Goal: Use online tool/utility: Utilize a website feature to perform a specific function

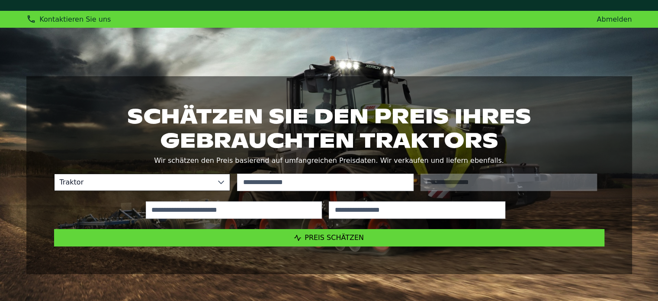
scroll to position [43, 0]
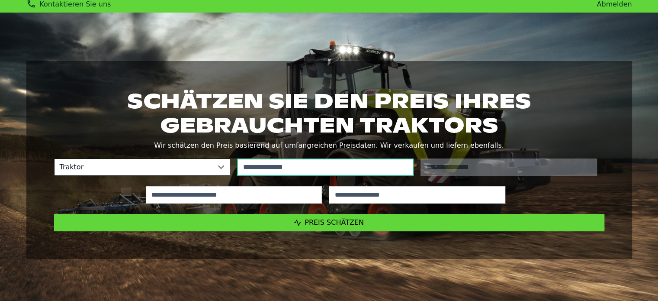
click at [267, 165] on input "text" at bounding box center [325, 166] width 176 height 17
click at [266, 164] on input "text" at bounding box center [325, 166] width 176 height 17
click at [293, 167] on input "text" at bounding box center [325, 166] width 176 height 17
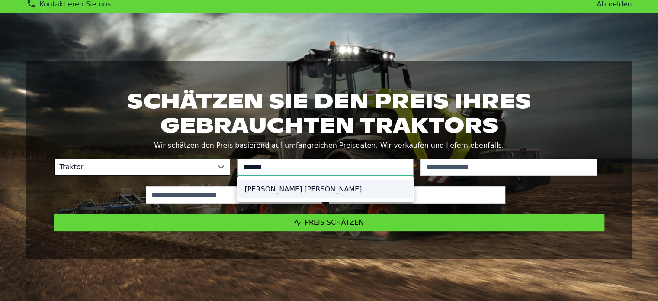
type input "*******"
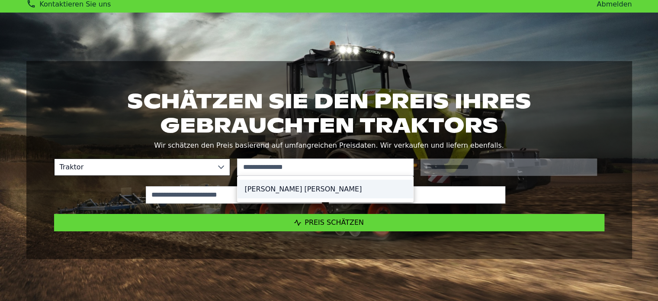
click at [263, 190] on li "[PERSON_NAME] [PERSON_NAME]" at bounding box center [325, 189] width 176 height 19
type input "**********"
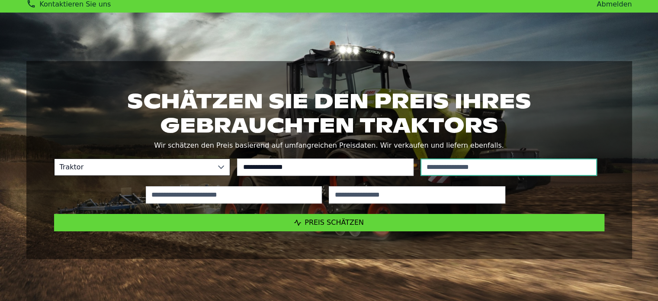
click at [430, 160] on input "text" at bounding box center [508, 166] width 176 height 17
click at [431, 162] on input "text" at bounding box center [508, 166] width 176 height 17
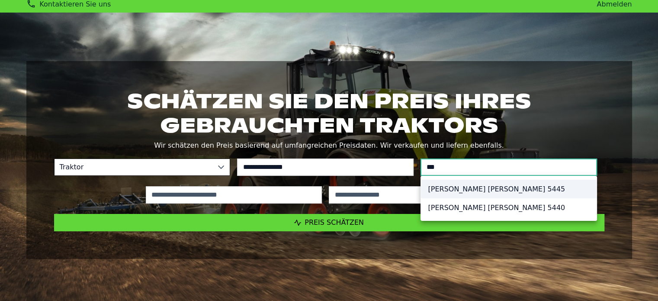
type input "***"
click at [473, 187] on li "[PERSON_NAME] [PERSON_NAME] 5445" at bounding box center [509, 189] width 176 height 19
type input "****"
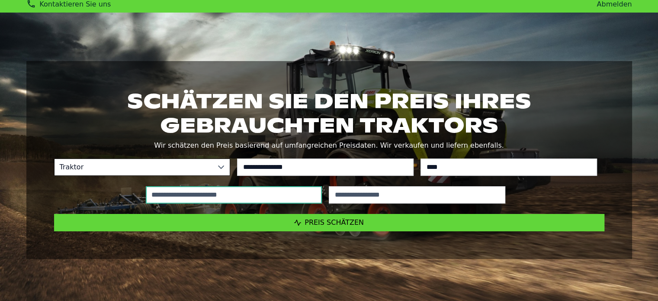
click at [287, 199] on input "text" at bounding box center [234, 194] width 176 height 17
type input "*****"
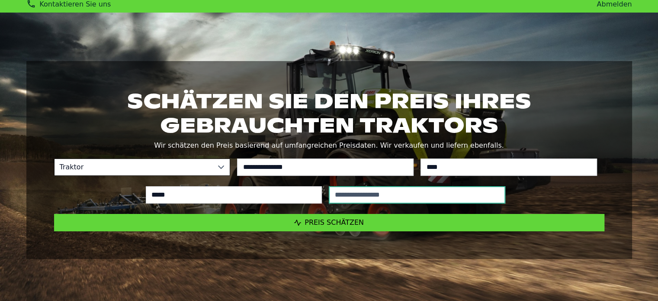
click at [457, 200] on input "text" at bounding box center [417, 194] width 176 height 17
type input "****"
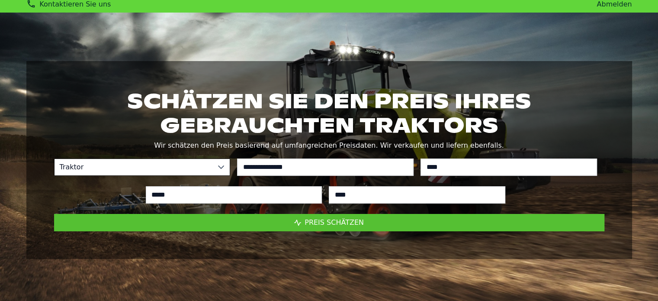
click at [337, 223] on span "Preis schätzen" at bounding box center [334, 222] width 59 height 8
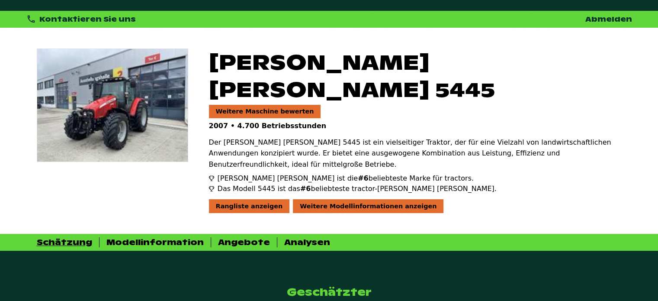
scroll to position [43, 0]
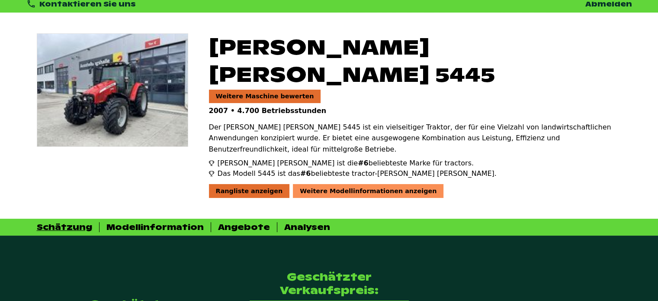
click at [315, 184] on div "Weitere Modellinformationen anzeigen" at bounding box center [368, 191] width 151 height 14
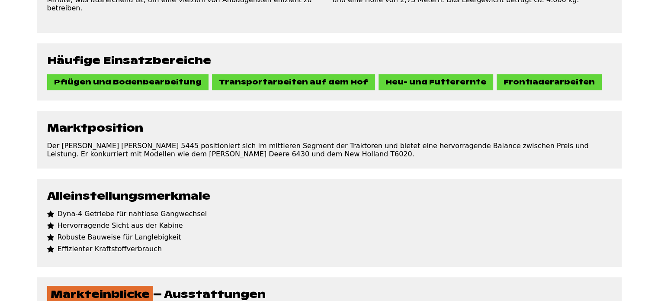
scroll to position [735, 0]
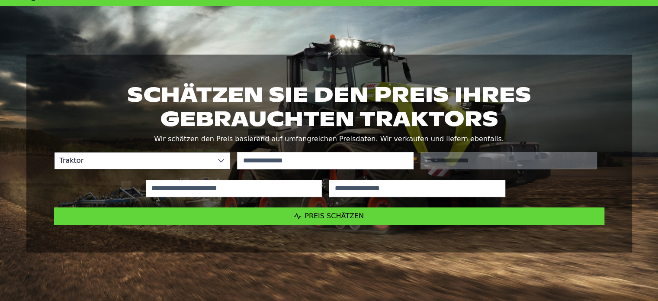
scroll to position [43, 0]
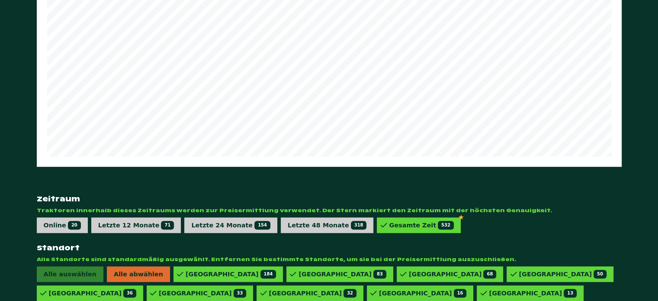
scroll to position [574, 0]
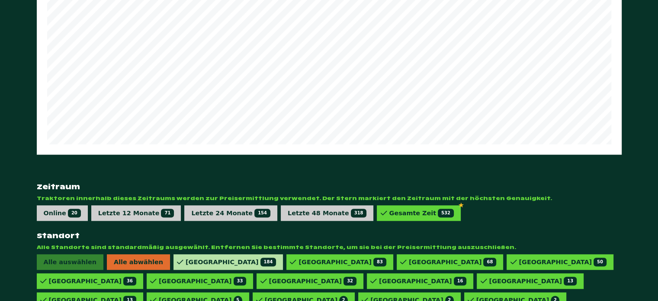
click at [193, 257] on div "Frankreich 184" at bounding box center [231, 261] width 90 height 9
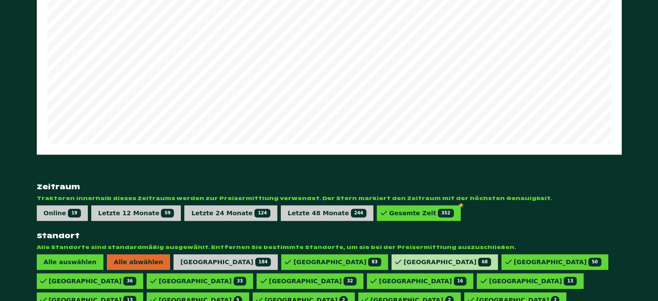
click at [404, 257] on div "Deutschland 68" at bounding box center [447, 261] width 87 height 9
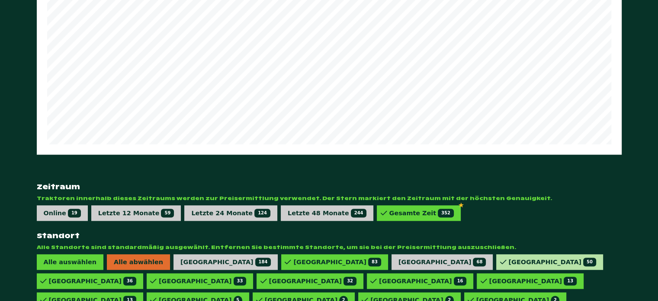
click at [508, 257] on div "[GEOGRAPHIC_DATA] 50" at bounding box center [551, 261] width 87 height 9
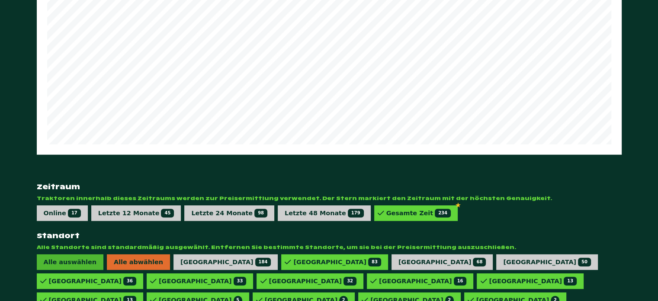
click at [80, 254] on span "Alle auswählen" at bounding box center [70, 262] width 67 height 16
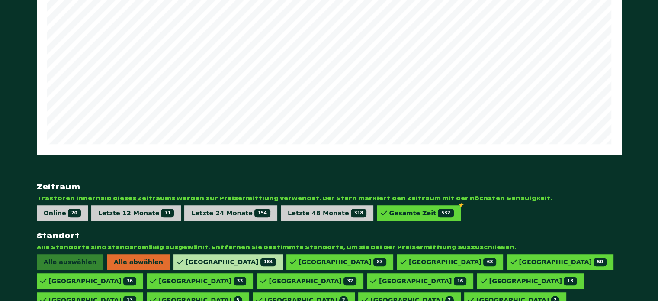
click at [176, 254] on div "Frankreich 184" at bounding box center [227, 262] width 109 height 16
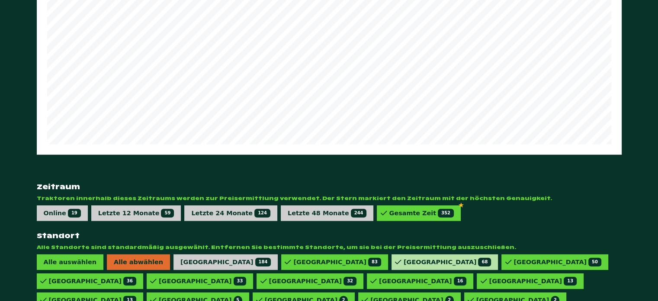
click at [404, 257] on div "Deutschland 68" at bounding box center [447, 261] width 87 height 9
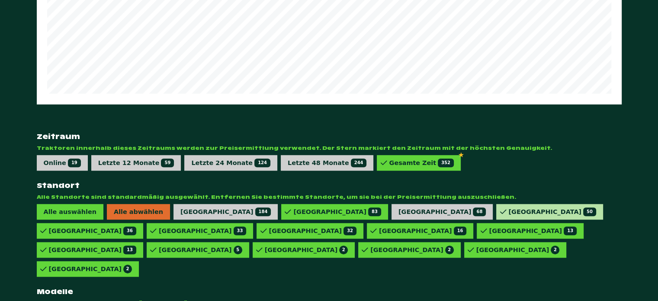
click at [508, 207] on div "[GEOGRAPHIC_DATA] 50" at bounding box center [551, 211] width 87 height 9
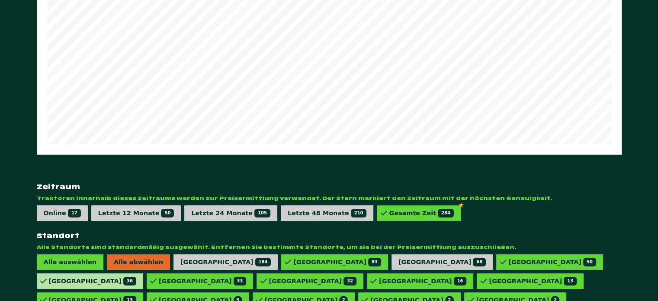
click at [136, 276] on div "Schweden 36" at bounding box center [92, 280] width 87 height 9
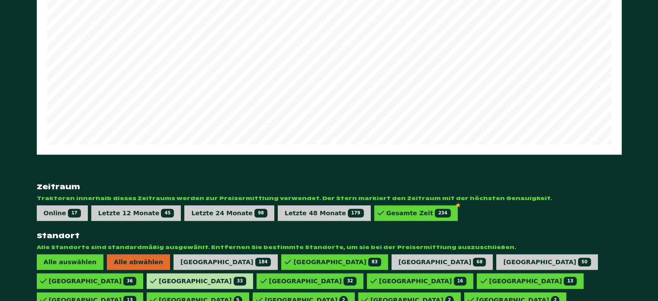
click at [246, 276] on div "Niederlande 33" at bounding box center [202, 280] width 87 height 9
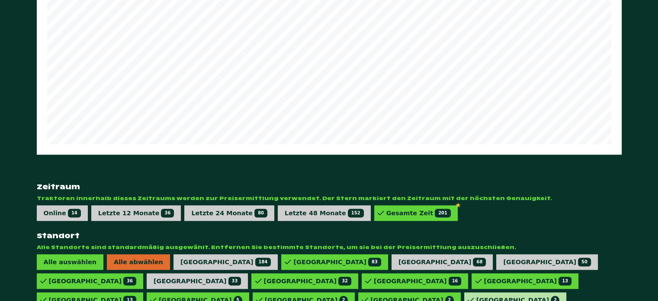
click at [489, 295] on div "Irland 2" at bounding box center [517, 299] width 83 height 9
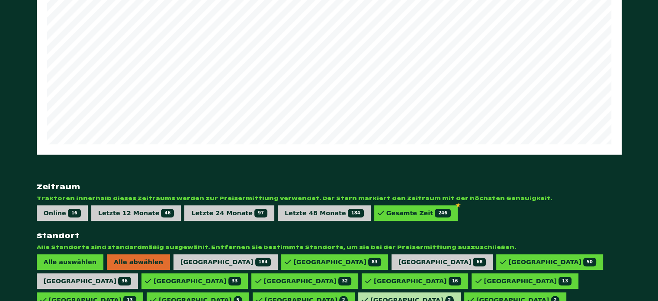
click at [412, 292] on div "Kroatien 2" at bounding box center [409, 300] width 103 height 16
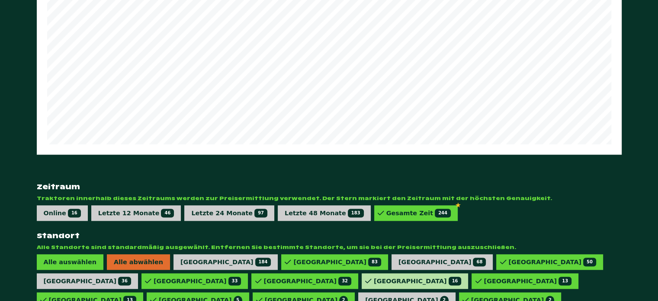
click at [374, 276] on div "Finnland 16" at bounding box center [417, 280] width 87 height 9
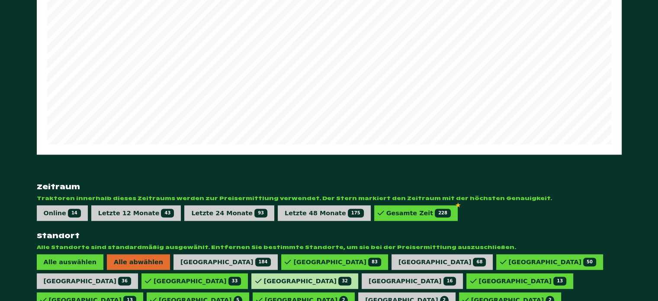
click at [263, 276] on div "Norwegen 32" at bounding box center [306, 280] width 87 height 9
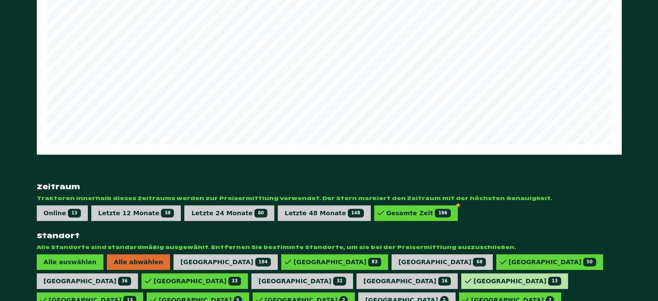
click at [473, 276] on div "Dänemark 13" at bounding box center [516, 280] width 87 height 9
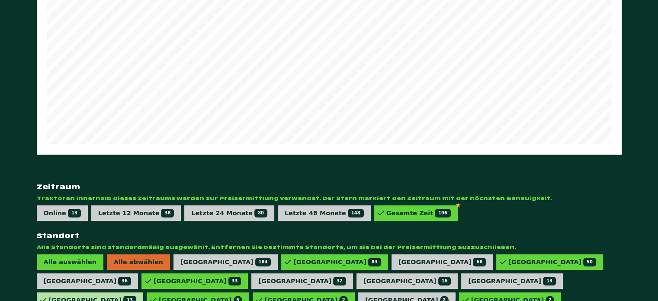
click at [136, 295] on div "[PERSON_NAME] 13" at bounding box center [92, 299] width 87 height 9
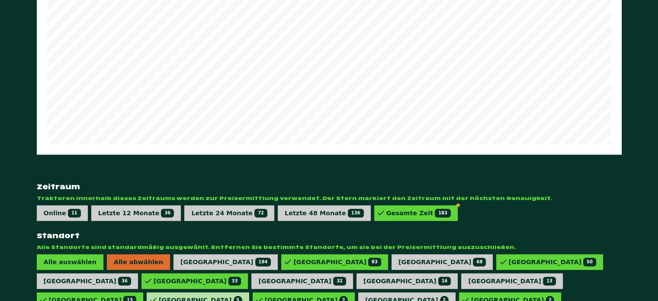
click at [249, 292] on div "Italien 5" at bounding box center [198, 300] width 103 height 16
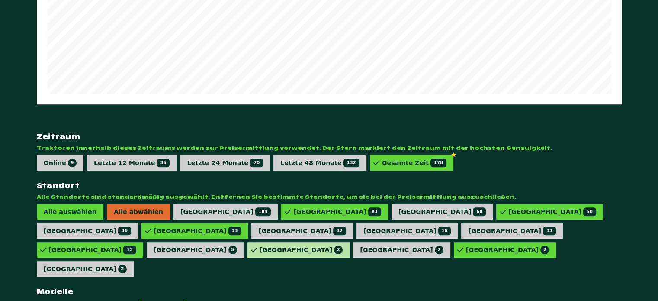
click at [337, 245] on div "Luxemburg 2" at bounding box center [301, 249] width 83 height 9
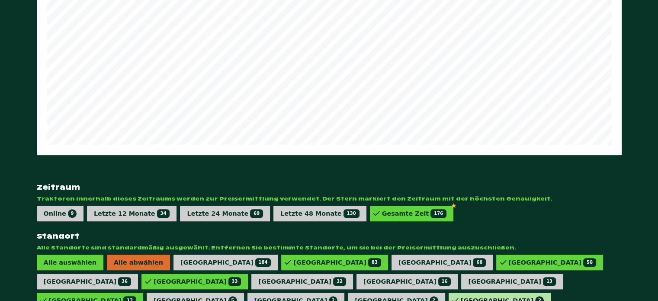
click at [461, 296] on div "Irland 2" at bounding box center [502, 300] width 83 height 9
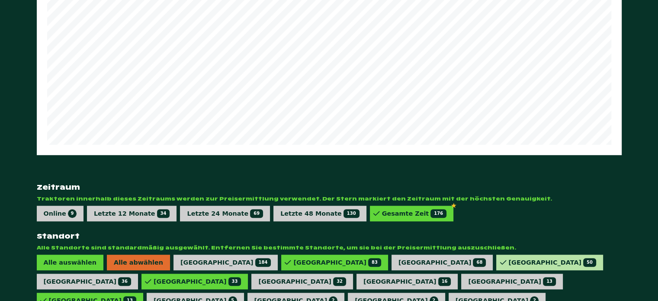
drag, startPoint x: 398, startPoint y: 204, endPoint x: 406, endPoint y: 205, distance: 8.3
click at [508, 258] on div "[GEOGRAPHIC_DATA] 50" at bounding box center [551, 262] width 87 height 9
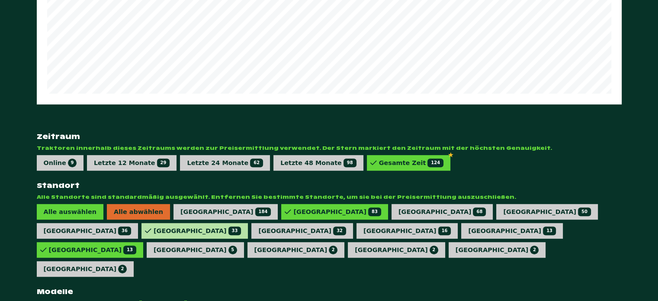
click at [241, 226] on div "Niederlande 33" at bounding box center [197, 230] width 87 height 9
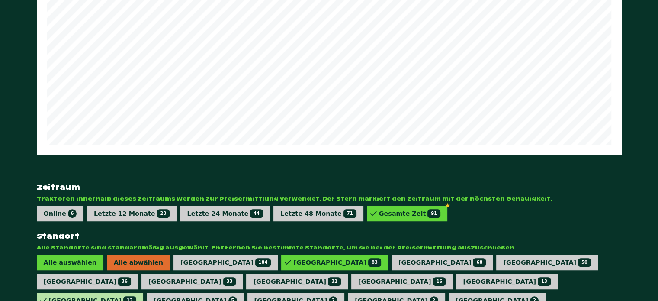
click at [136, 296] on div "[PERSON_NAME] 13" at bounding box center [92, 300] width 87 height 9
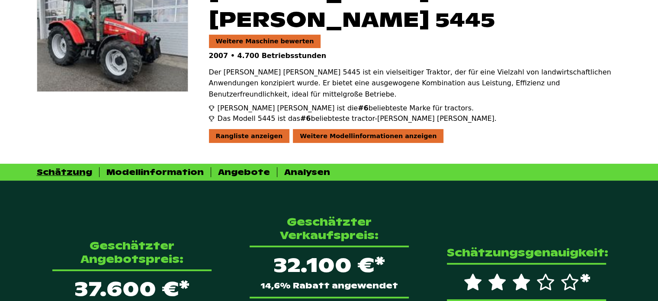
scroll to position [141, 0]
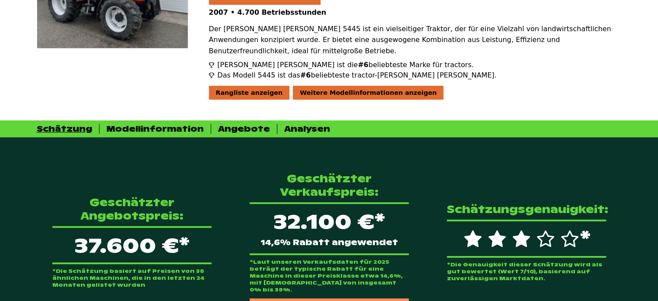
click at [311, 298] on div "Verkaufspreiskalkulation anzeigen" at bounding box center [329, 305] width 159 height 14
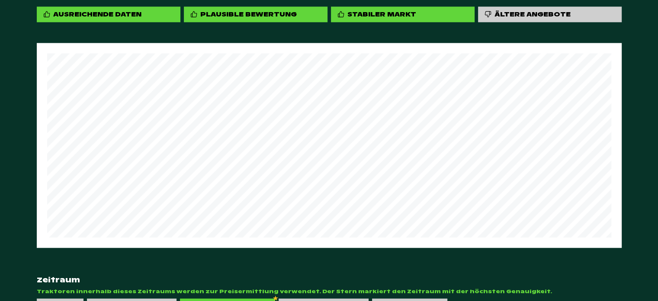
scroll to position [1132, 0]
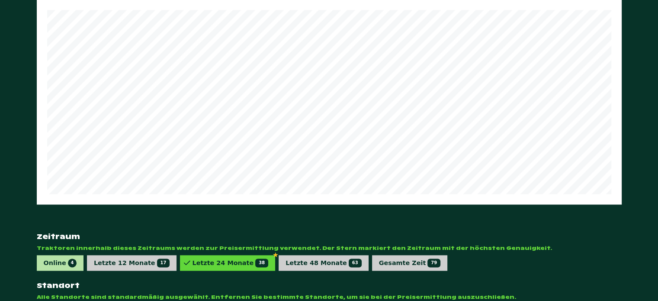
click at [45, 258] on div "Online 4" at bounding box center [60, 262] width 33 height 9
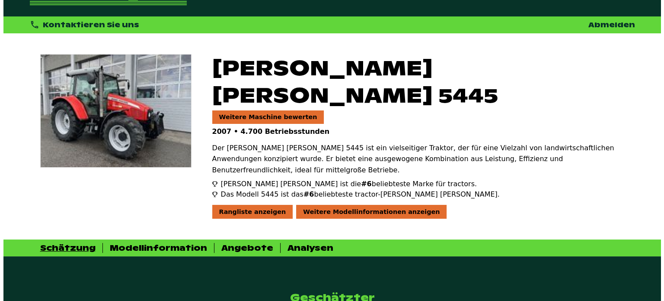
scroll to position [7, 0]
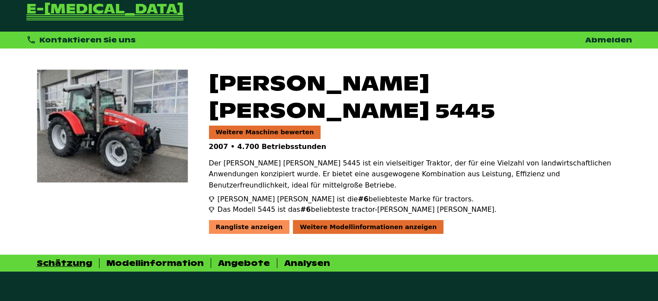
click at [231, 220] on div "Rangliste anzeigen" at bounding box center [249, 227] width 81 height 14
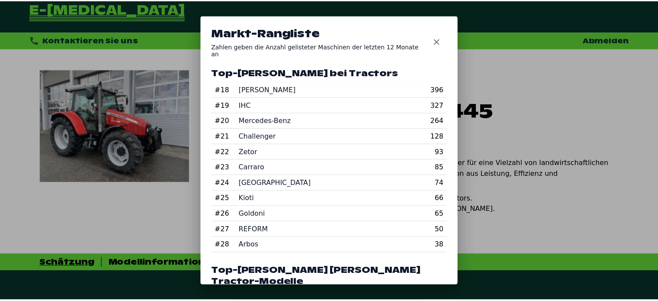
scroll to position [0, 0]
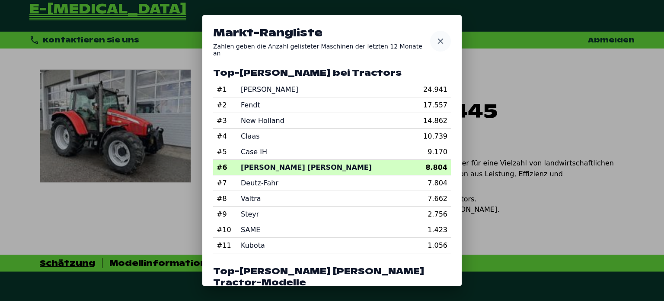
click at [442, 38] on icon "Close" at bounding box center [440, 41] width 7 height 7
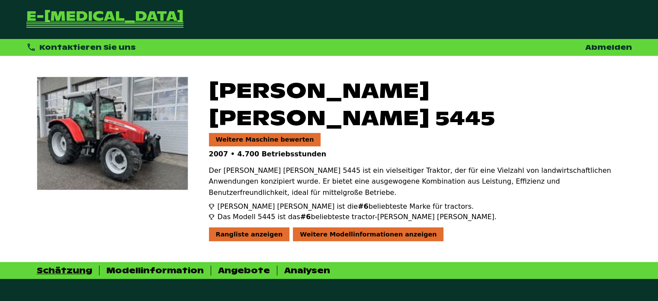
click at [84, 17] on link "e-[MEDICAL_DATA]" at bounding box center [104, 19] width 157 height 18
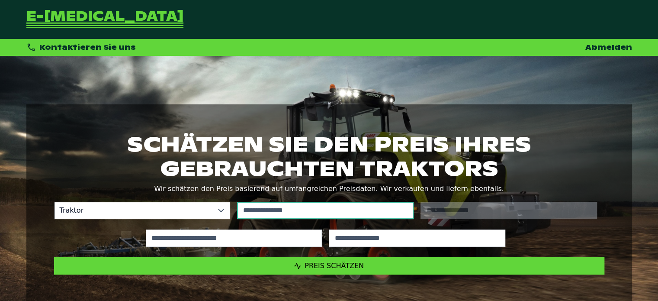
click at [267, 212] on input "text" at bounding box center [325, 210] width 176 height 17
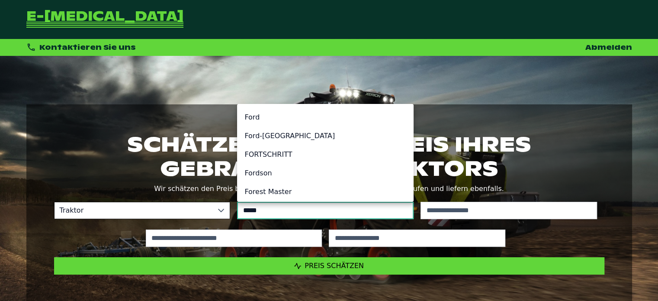
scroll to position [3, 0]
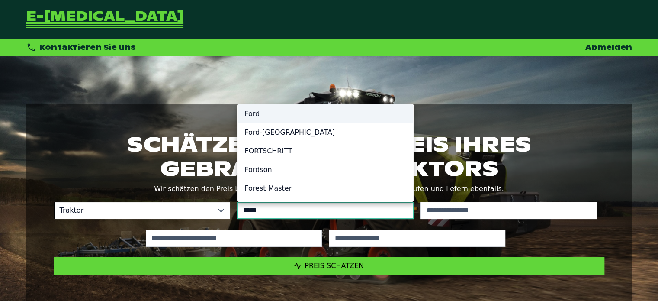
type input "****"
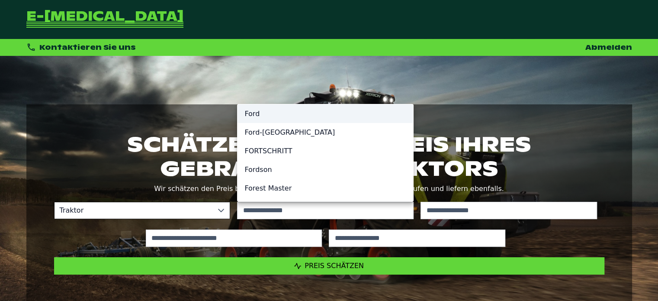
click at [282, 122] on li "Ford" at bounding box center [325, 113] width 176 height 19
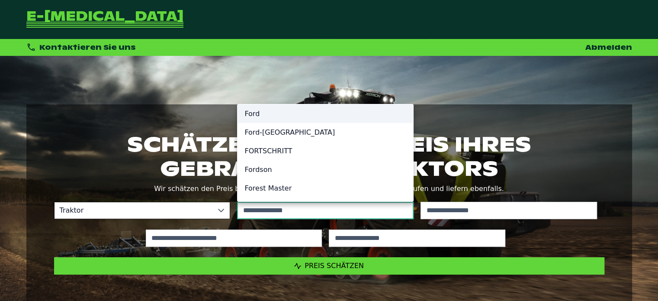
type input "****"
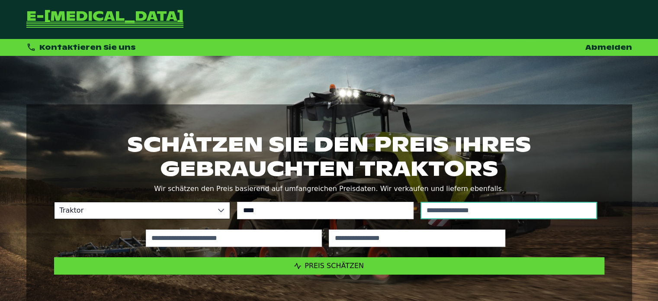
click at [447, 207] on input "text" at bounding box center [508, 210] width 176 height 17
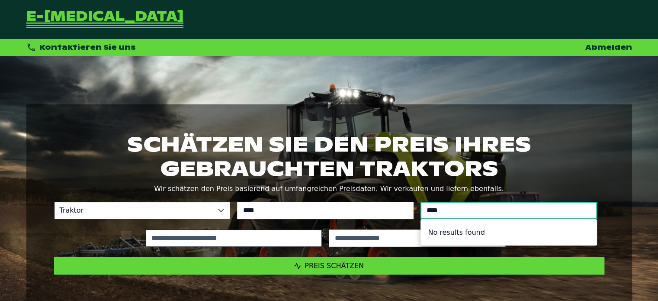
type input "****"
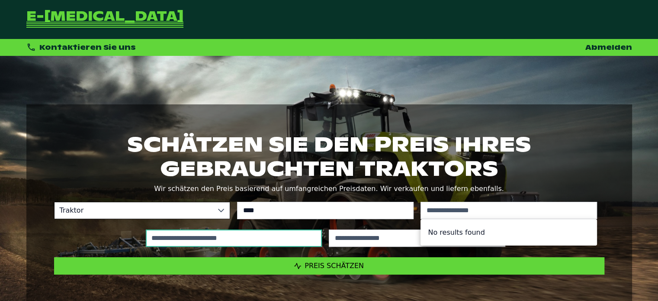
click at [200, 232] on input "text" at bounding box center [234, 237] width 176 height 17
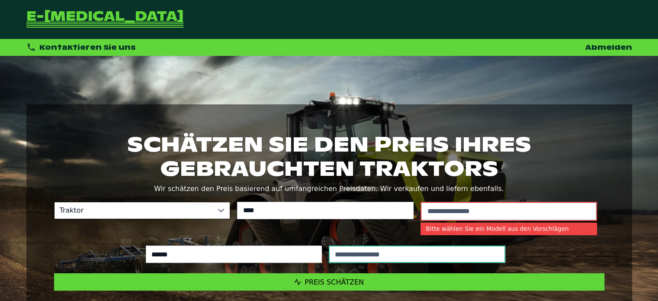
type input "******"
click at [350, 257] on input "text" at bounding box center [417, 253] width 176 height 17
type input "****"
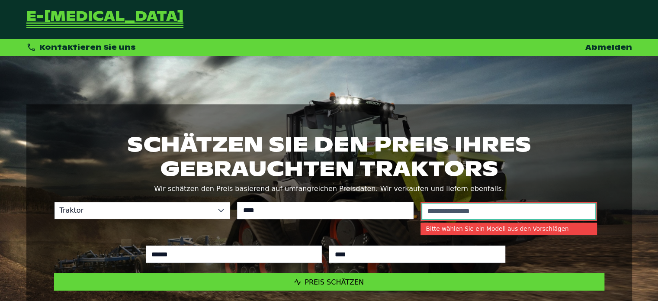
click at [464, 212] on input "text" at bounding box center [508, 210] width 175 height 17
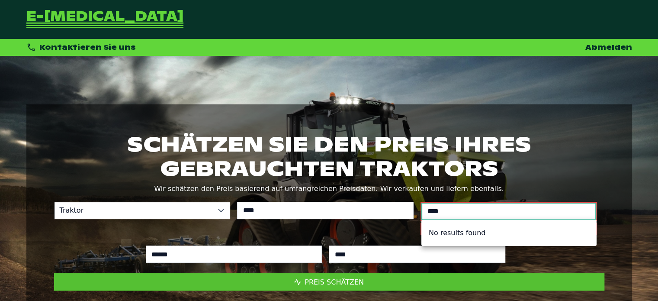
type input "****"
click at [314, 286] on button "Preis schätzen" at bounding box center [329, 281] width 550 height 17
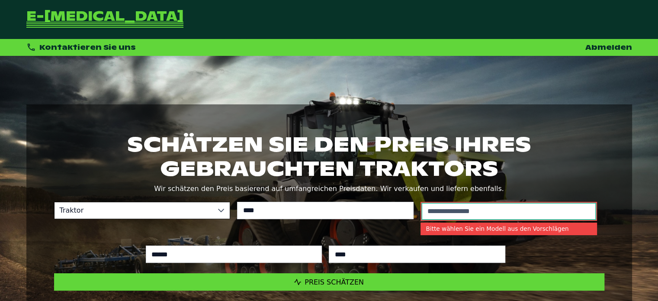
click at [428, 216] on input "text" at bounding box center [508, 210] width 175 height 17
type input "*"
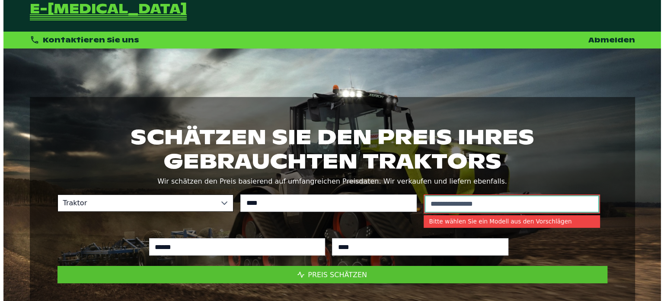
scroll to position [0, 0]
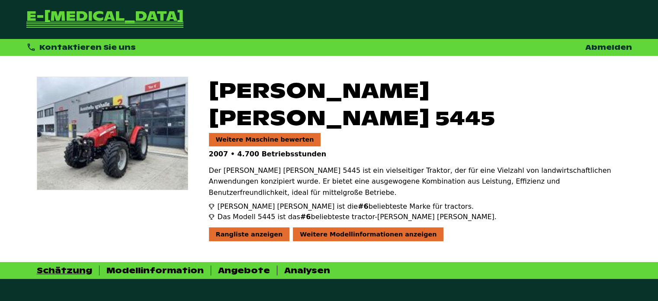
click at [225, 227] on div "Rangliste anzeigen" at bounding box center [249, 234] width 81 height 14
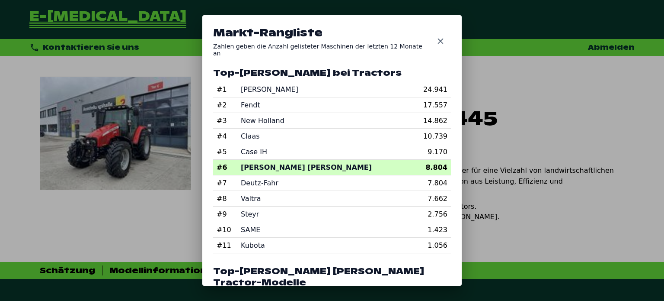
click at [128, 249] on div "Markt-Rangliste Zahlen geben die Anzahl gelisteter Maschinen der letzten 12 Mon…" at bounding box center [332, 150] width 664 height 301
click at [442, 39] on icon "Close" at bounding box center [440, 41] width 7 height 7
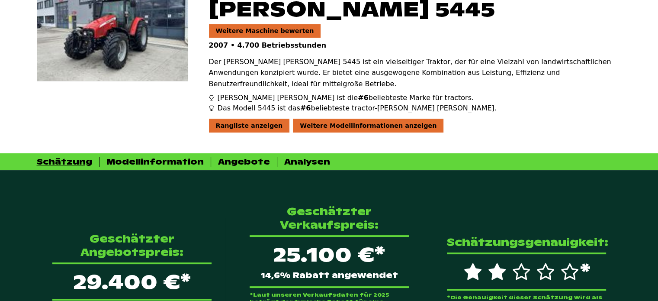
scroll to position [130, 0]
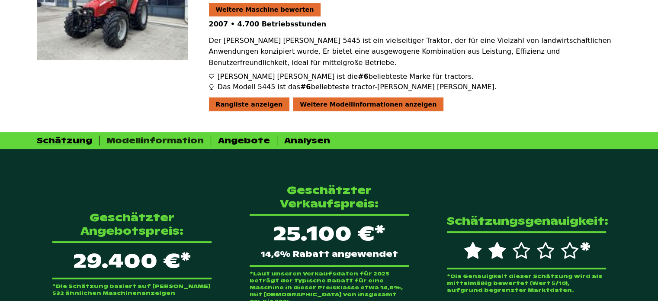
click at [167, 135] on div "Modellinformation" at bounding box center [154, 140] width 97 height 10
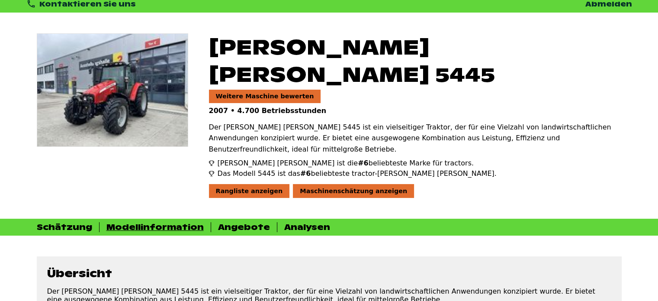
scroll to position [0, 0]
